Goal: Information Seeking & Learning: Check status

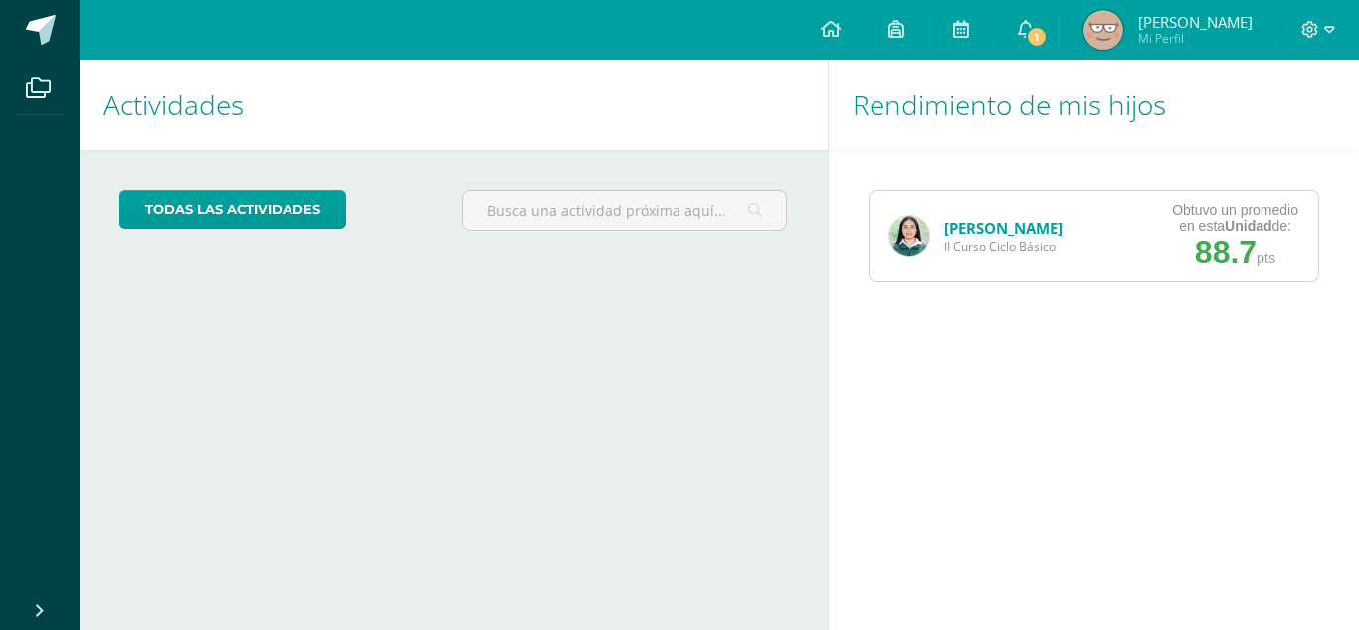
click at [1021, 219] on link "[PERSON_NAME]" at bounding box center [1003, 228] width 118 height 20
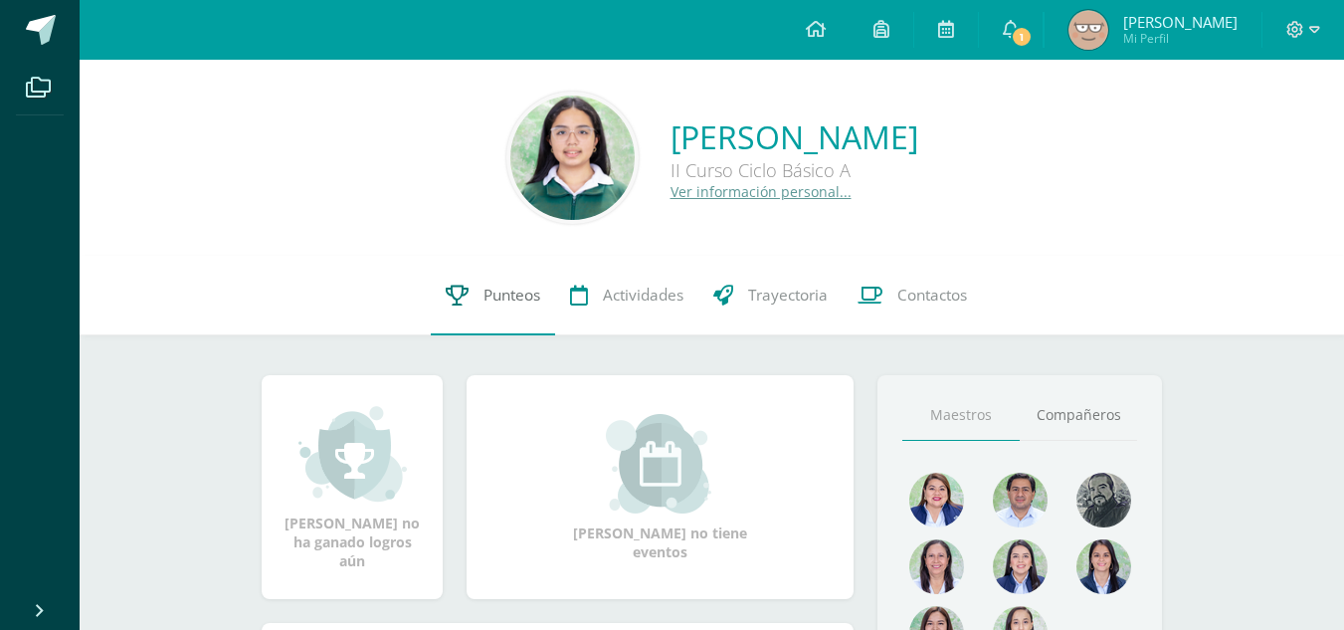
click at [532, 331] on link "Punteos" at bounding box center [493, 296] width 124 height 80
click at [497, 306] on link "Punteos" at bounding box center [493, 296] width 124 height 80
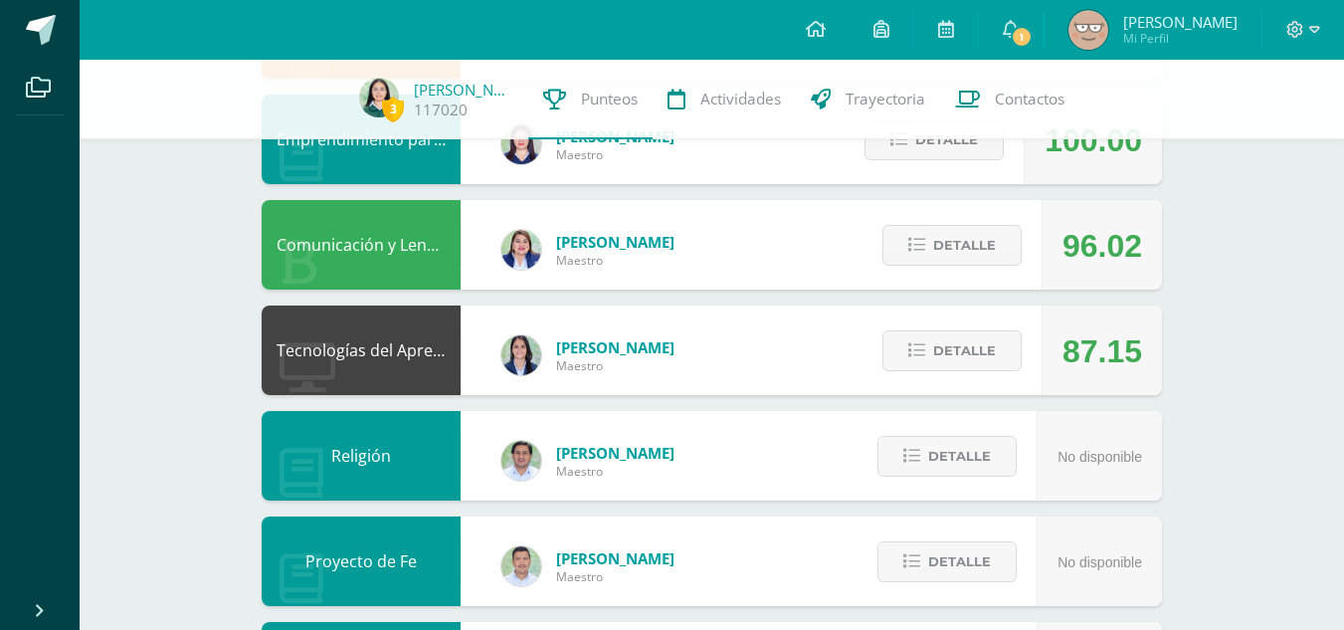
scroll to position [538, 0]
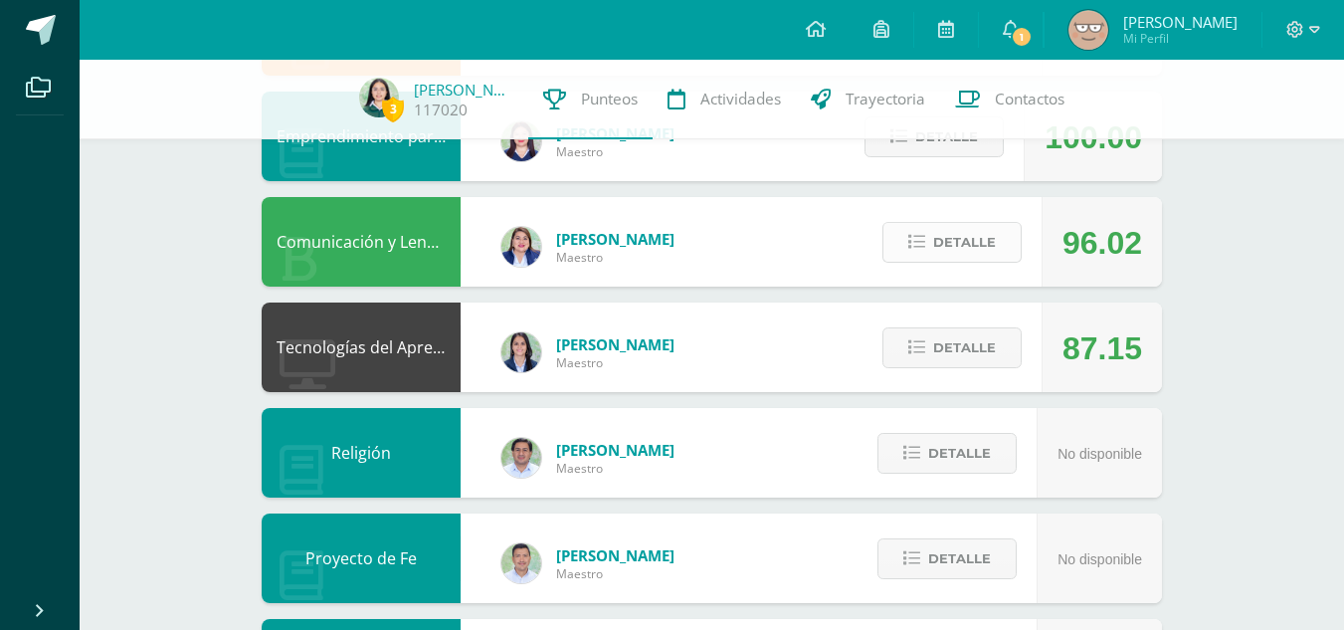
click at [939, 251] on span "Detalle" at bounding box center [964, 242] width 63 height 37
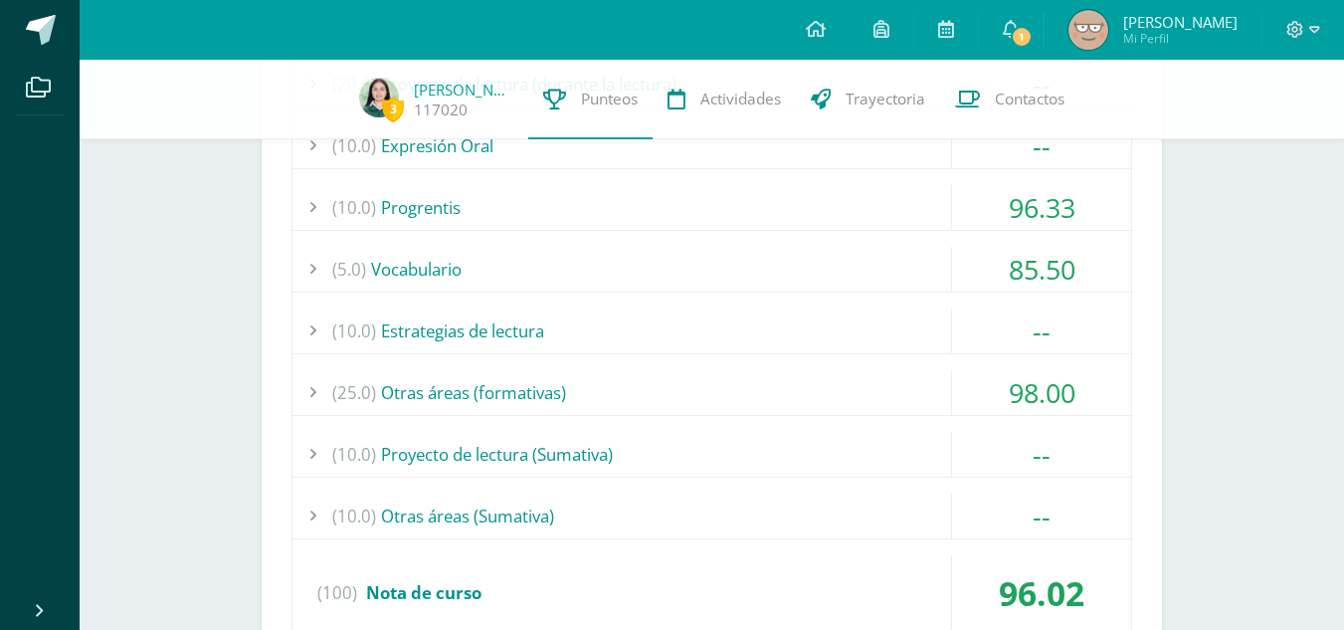
scroll to position [872, 0]
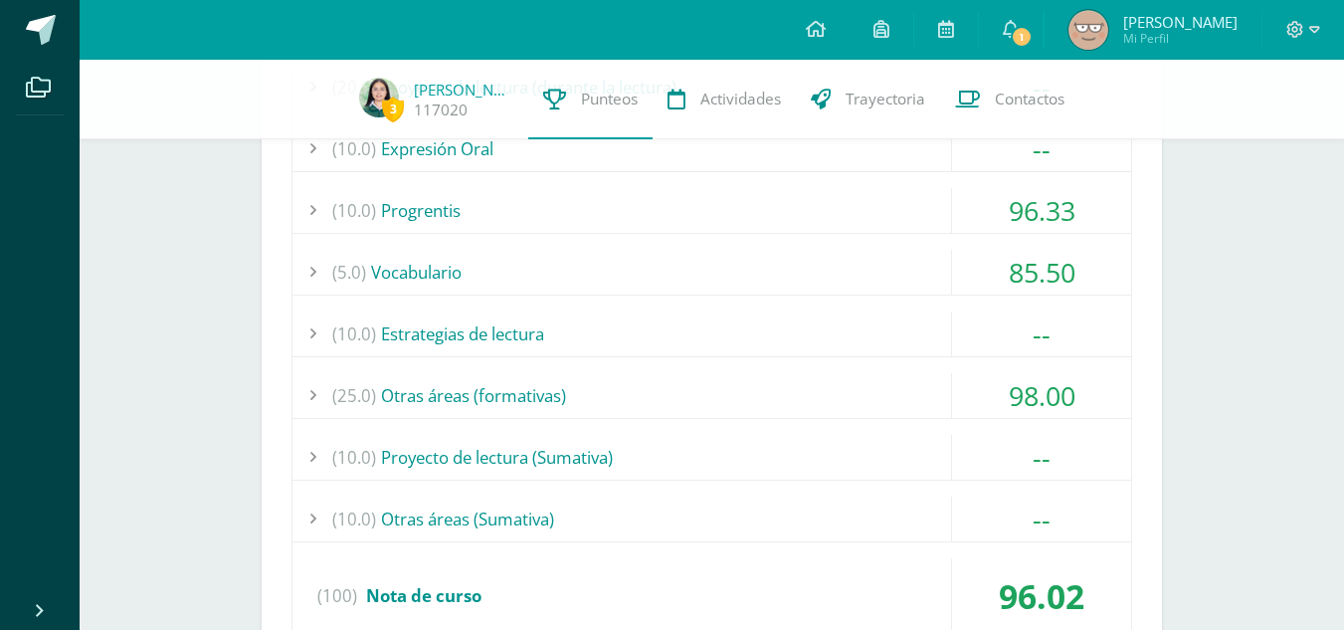
click at [673, 367] on div "(20.0) Proyecto de lectura (durante la lectura) -- Actividad No. 1" at bounding box center [711, 357] width 841 height 587
click at [697, 397] on div "(25.0) Otras áreas (formativas)" at bounding box center [711, 395] width 839 height 45
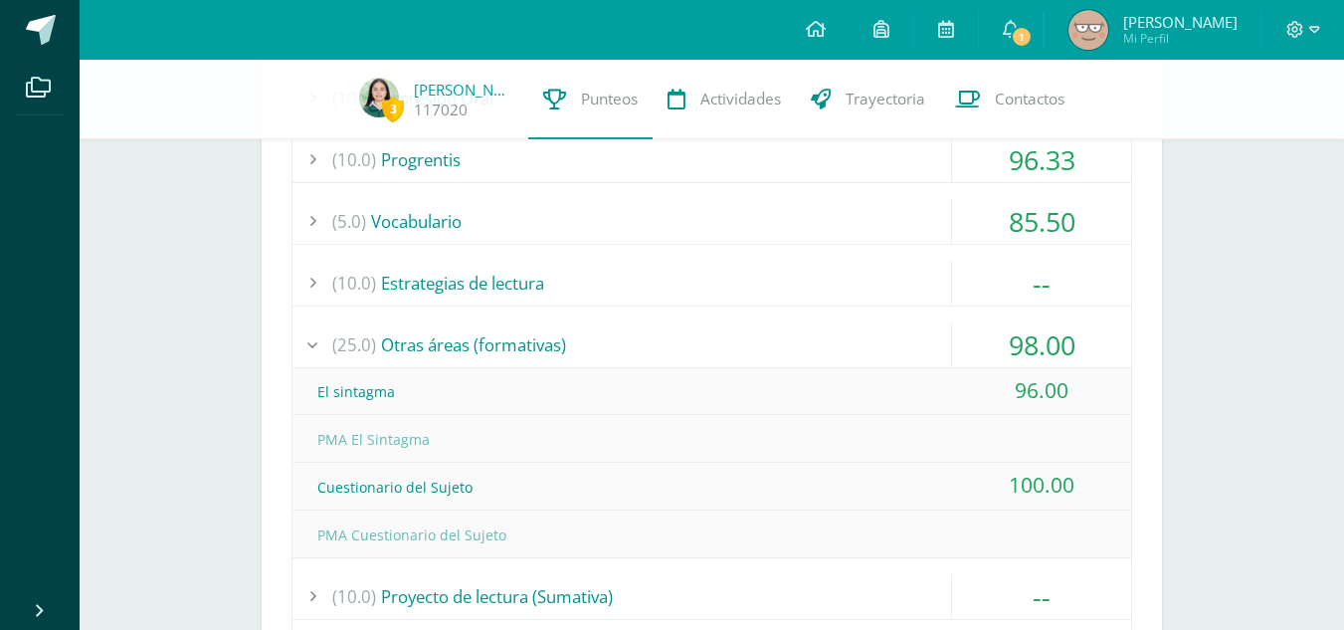
scroll to position [922, 0]
click at [694, 334] on div "(25.0) Otras áreas (formativas)" at bounding box center [711, 345] width 839 height 45
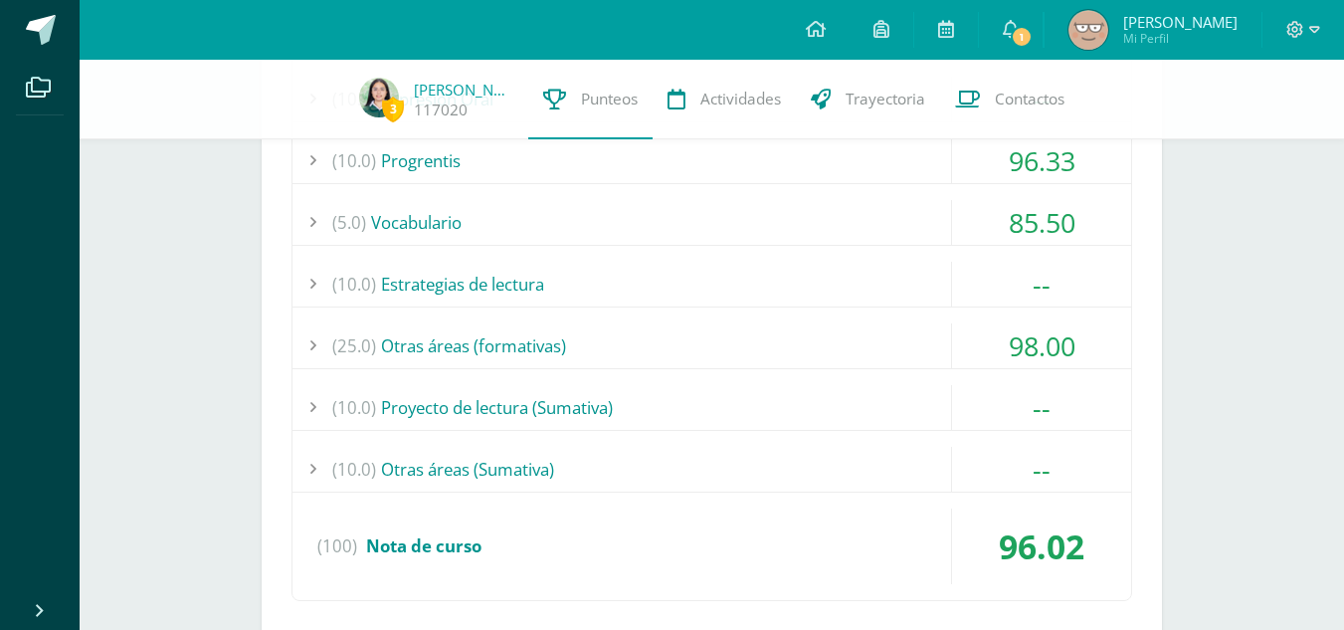
click at [832, 215] on div "(5.0) Vocabulario" at bounding box center [711, 222] width 839 height 45
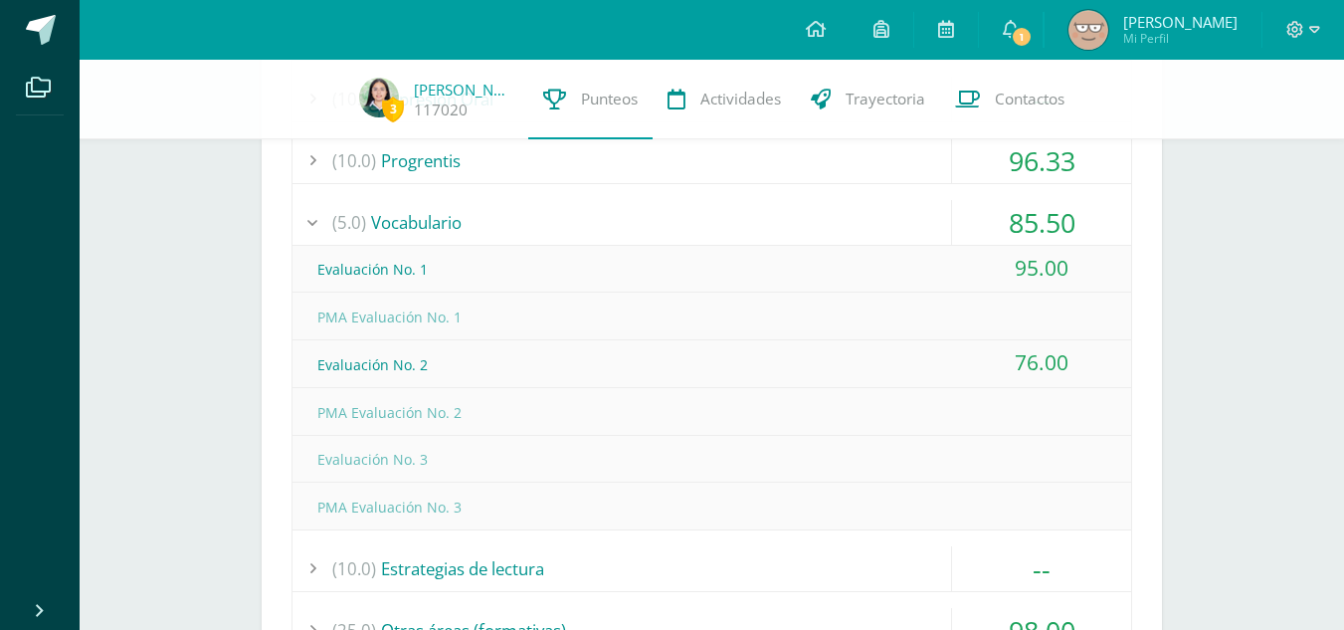
click at [832, 215] on div "(5.0) Vocabulario" at bounding box center [711, 222] width 839 height 45
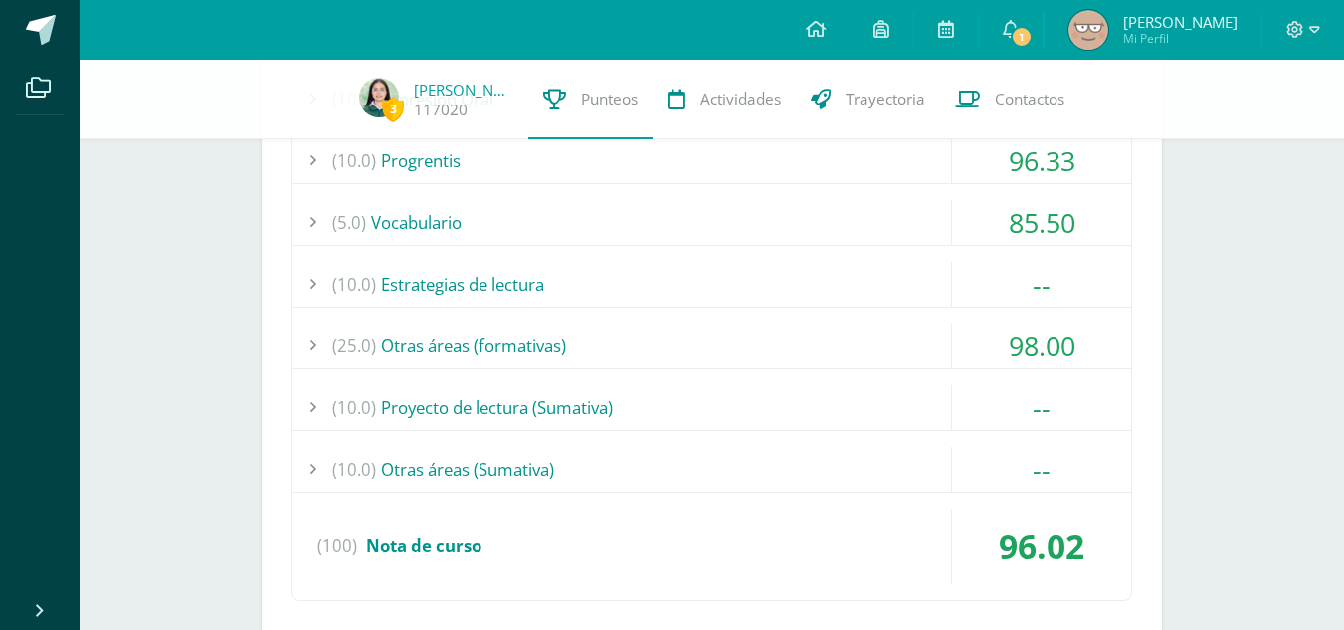
click at [832, 215] on div "(5.0) Vocabulario" at bounding box center [711, 222] width 839 height 45
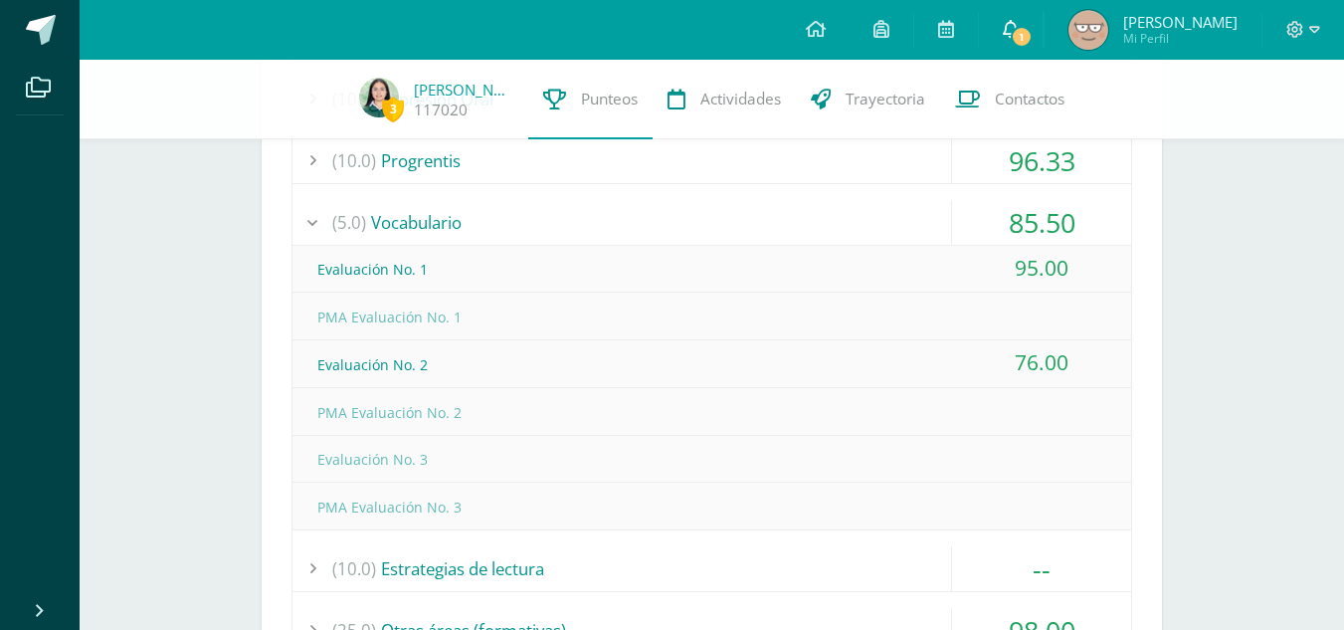
click at [1034, 23] on link "1" at bounding box center [1011, 30] width 64 height 60
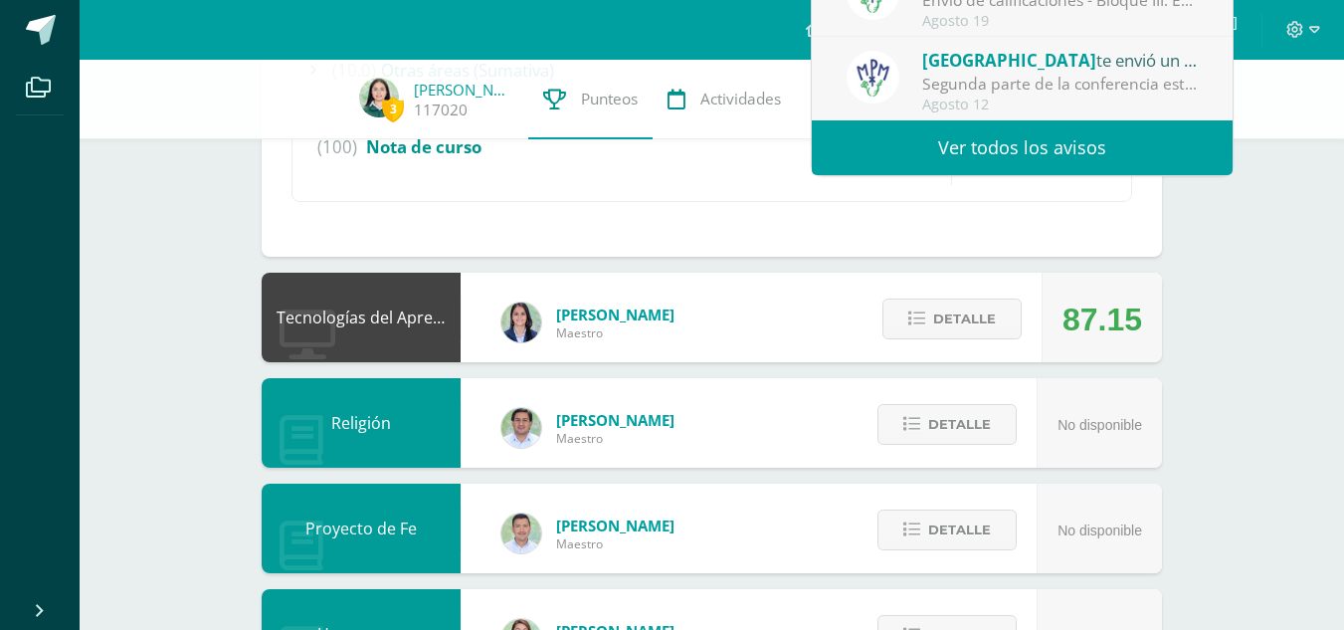
scroll to position [1501, 0]
